Goal: Task Accomplishment & Management: Manage account settings

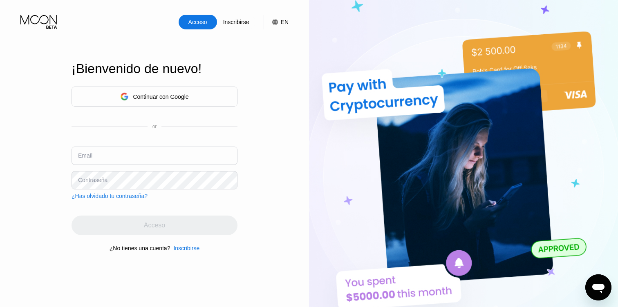
click at [212, 92] on div "Continuar con Google" at bounding box center [155, 97] width 166 height 20
click at [208, 152] on input "text" at bounding box center [155, 156] width 166 height 18
click at [205, 151] on input "text" at bounding box center [155, 156] width 166 height 18
paste input "[EMAIL_ADDRESS][DOMAIN_NAME]"
type input "[EMAIL_ADDRESS][DOMAIN_NAME]"
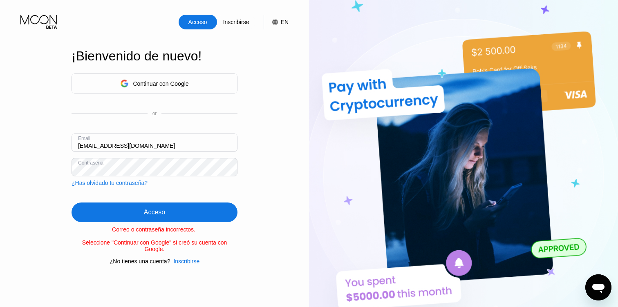
click at [601, 277] on div "Abrir ventana de mensajería" at bounding box center [598, 287] width 25 height 25
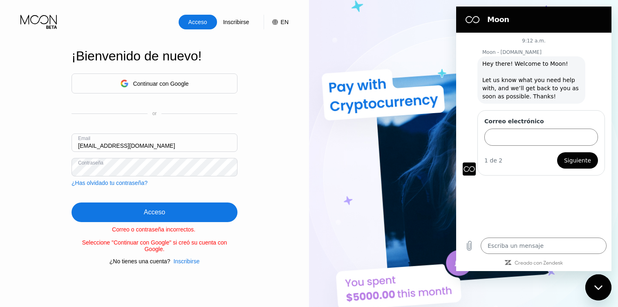
click at [211, 143] on input "[EMAIL_ADDRESS][DOMAIN_NAME]" at bounding box center [155, 143] width 166 height 18
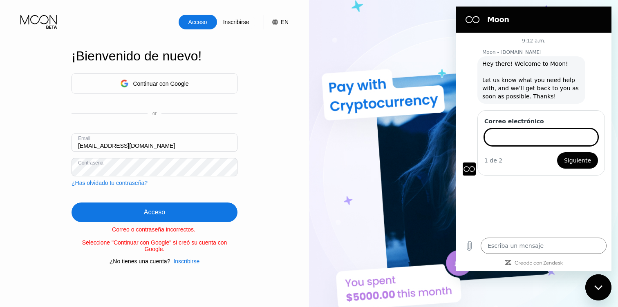
click at [504, 136] on input "Correo electrónico" at bounding box center [541, 137] width 114 height 17
type input "[EMAIL_ADDRESS][DOMAIN_NAME]"
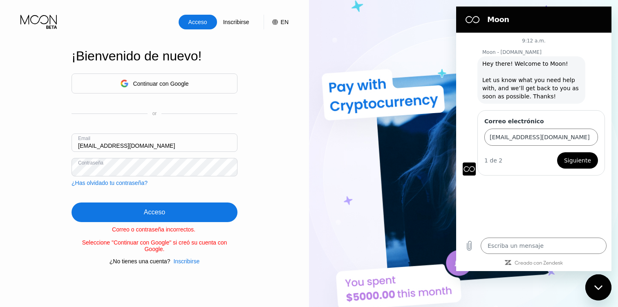
click at [578, 164] on span "Siguiente" at bounding box center [577, 161] width 27 height 10
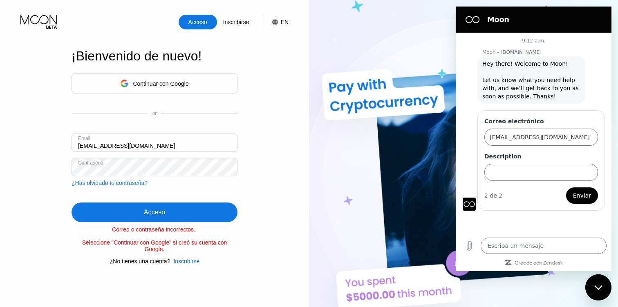
click at [179, 270] on div "¡Bienvenido de nuevo! Continuar con Google or Email [EMAIL_ADDRESS][DOMAIN_NAME…" at bounding box center [155, 157] width 166 height 338
click at [187, 260] on div "Inscribirse" at bounding box center [186, 261] width 26 height 7
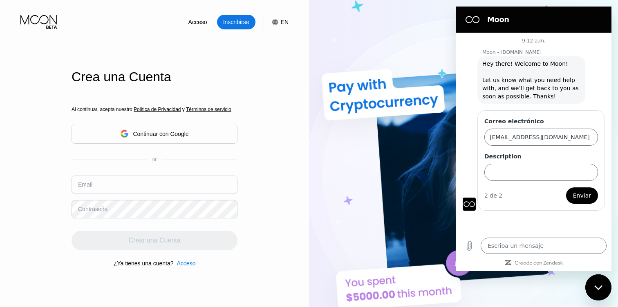
click at [218, 181] on input "text" at bounding box center [155, 185] width 166 height 18
